Goal: Information Seeking & Learning: Learn about a topic

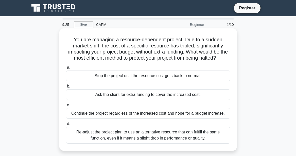
click at [183, 119] on div "Continue the project regardless of the increased cost and hope for a budget inc…" at bounding box center [148, 113] width 165 height 11
click at [66, 107] on input "c. Continue the project regardless of the increased cost and hope for a budget …" at bounding box center [66, 105] width 0 height 3
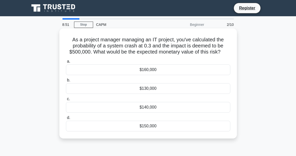
click at [151, 70] on div "$160,000" at bounding box center [148, 69] width 165 height 11
click at [66, 63] on input "a. $160,000" at bounding box center [66, 61] width 0 height 3
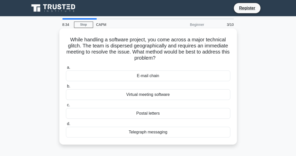
click at [129, 94] on div "Virtual meeting software" at bounding box center [148, 94] width 165 height 11
click at [66, 88] on input "b. Virtual meeting software" at bounding box center [66, 86] width 0 height 3
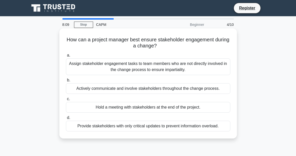
click at [109, 126] on div "Provide stakeholders with only critical updates to prevent information overload." at bounding box center [148, 126] width 165 height 11
click at [66, 120] on input "d. Provide stakeholders with only critical updates to prevent information overl…" at bounding box center [66, 117] width 0 height 3
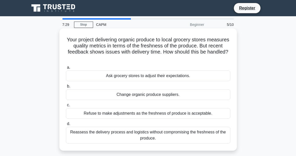
click at [137, 136] on div "Reassess the delivery process and logistics without compromising the freshness …" at bounding box center [148, 135] width 165 height 17
click at [66, 126] on input "d. Reassess the delivery process and logistics without compromising the freshne…" at bounding box center [66, 123] width 0 height 3
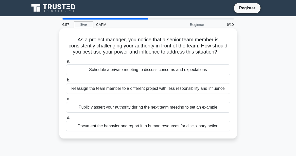
click at [149, 113] on div "Publicly assert your authority during the next team meeting to set an example" at bounding box center [148, 107] width 165 height 11
click at [66, 101] on input "c. Publicly assert your authority during the next team meeting to set an example" at bounding box center [66, 98] width 0 height 3
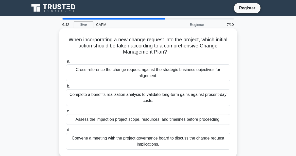
click at [106, 96] on div "Complete a benefits realization analysis to validate long-term gains against pr…" at bounding box center [148, 97] width 165 height 17
click at [66, 88] on input "b. Complete a benefits realization analysis to validate long-term gains against…" at bounding box center [66, 86] width 0 height 3
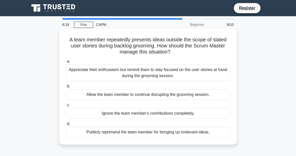
click at [168, 80] on div "Appreciate their enthusiasm but remind them to stay focused on the user stories…" at bounding box center [148, 72] width 165 height 17
click at [66, 63] on input "a. Appreciate their enthusiasm but remind them to stay focused on the user stor…" at bounding box center [66, 61] width 0 height 3
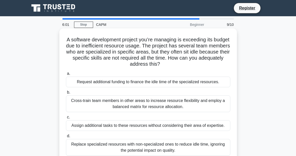
click at [185, 83] on div "Request additional funding to finance the idle time of the specialized resource…" at bounding box center [148, 82] width 165 height 11
click at [66, 75] on input "a. Request additional funding to finance the idle time of the specialized resou…" at bounding box center [66, 73] width 0 height 3
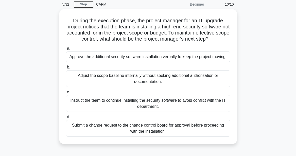
scroll to position [21, 0]
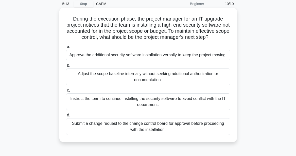
click at [150, 131] on div "Submit a change request to the change control board for approval before proceed…" at bounding box center [148, 126] width 165 height 17
click at [66, 117] on input "d. Submit a change request to the change control board for approval before proc…" at bounding box center [66, 115] width 0 height 3
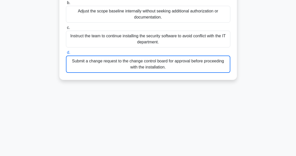
scroll to position [69, 0]
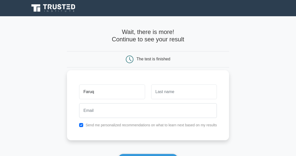
type input "Faruq"
click at [166, 96] on input "text" at bounding box center [184, 92] width 66 height 15
type input "Olasile"
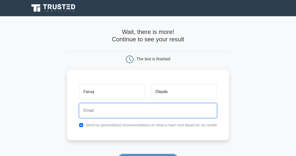
click at [178, 112] on input "email" at bounding box center [148, 110] width 138 height 15
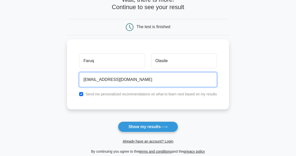
scroll to position [35, 0]
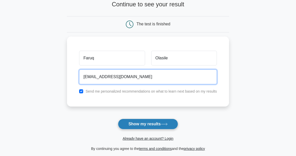
type input "[EMAIL_ADDRESS][DOMAIN_NAME]"
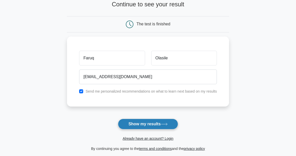
click at [146, 124] on button "Show my results" at bounding box center [148, 124] width 60 height 11
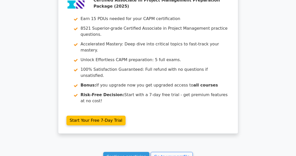
scroll to position [936, 0]
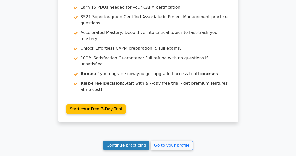
click at [139, 141] on link "Continue practicing" at bounding box center [126, 146] width 46 height 10
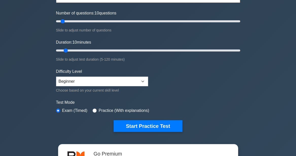
scroll to position [37, 0]
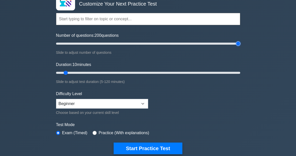
drag, startPoint x: 62, startPoint y: 44, endPoint x: 250, endPoint y: 63, distance: 188.0
type input "200"
click at [240, 47] on input "Number of questions: 200 questions" at bounding box center [148, 44] width 184 height 6
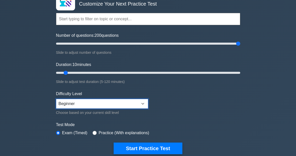
click at [137, 104] on select "Beginner Intermediate Expert" at bounding box center [102, 104] width 92 height 10
